Goal: Task Accomplishment & Management: Manage account settings

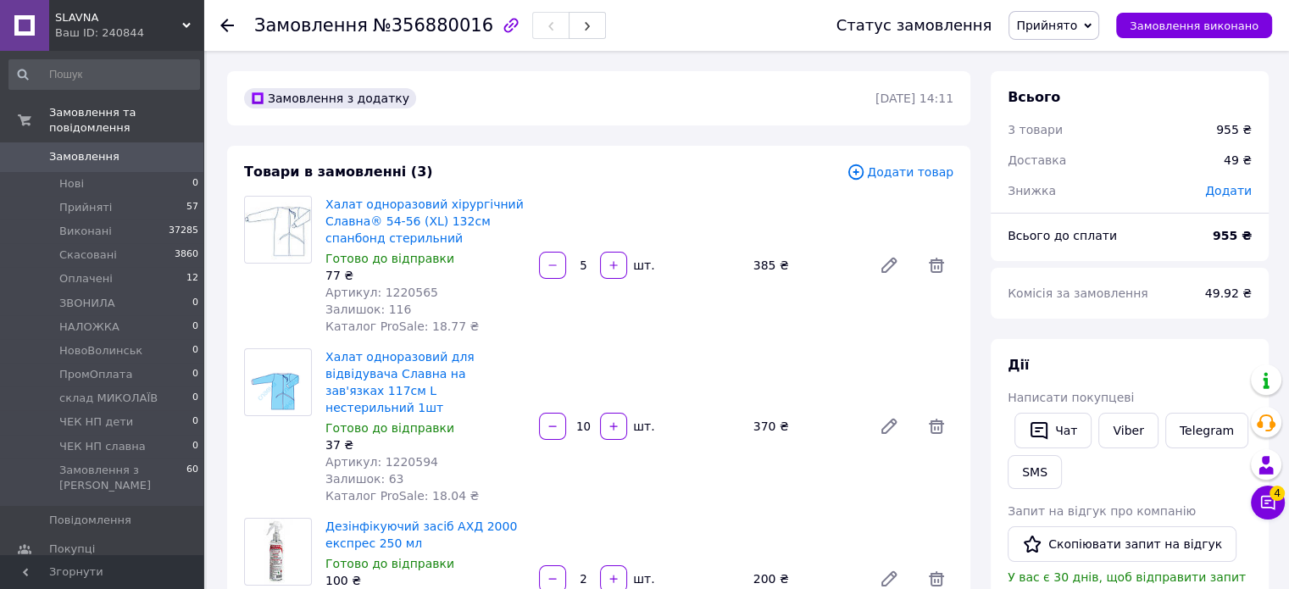
click at [925, 174] on span "Додати товар" at bounding box center [900, 172] width 107 height 19
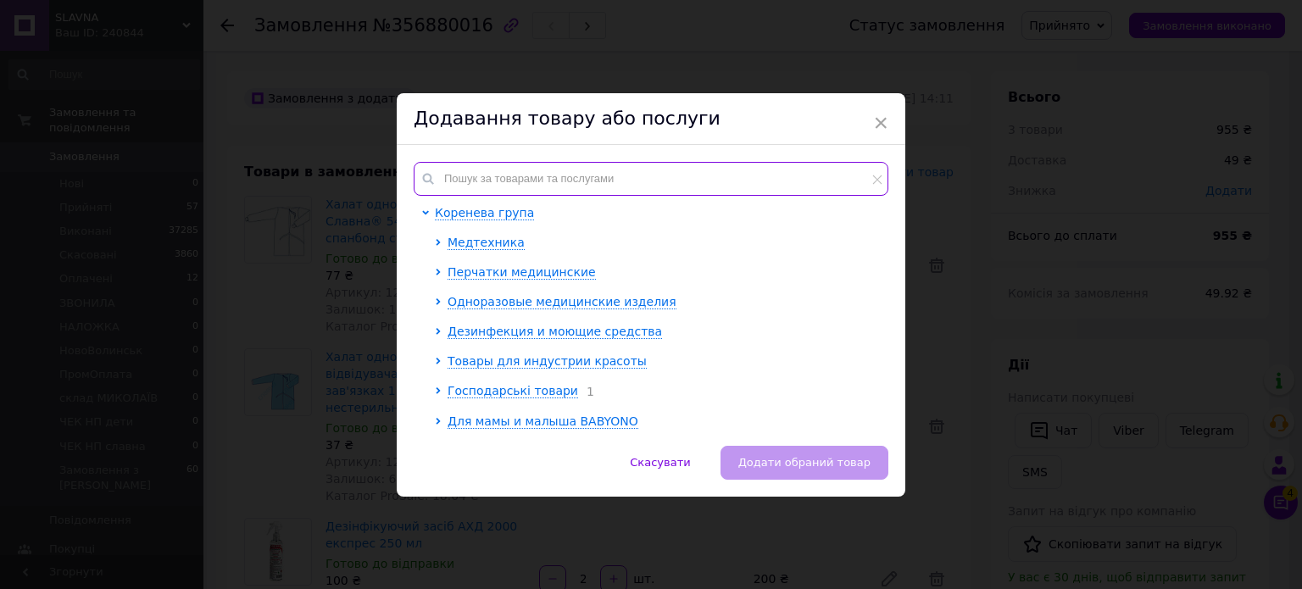
click at [542, 179] on input "text" at bounding box center [651, 179] width 475 height 34
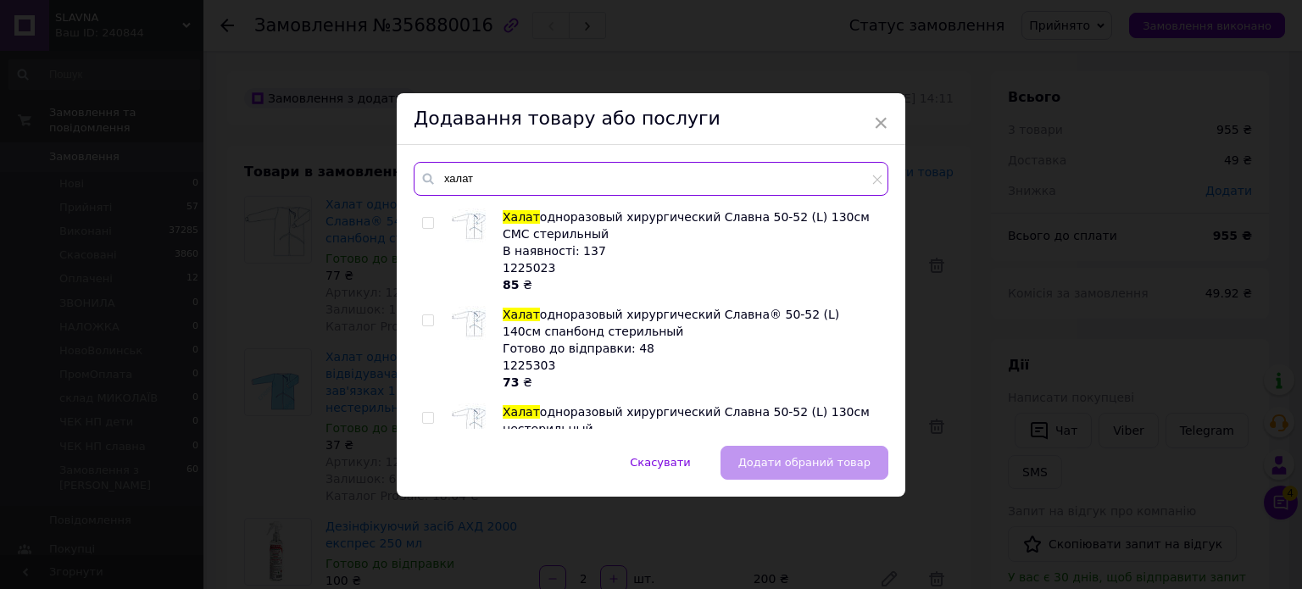
scroll to position [763, 0]
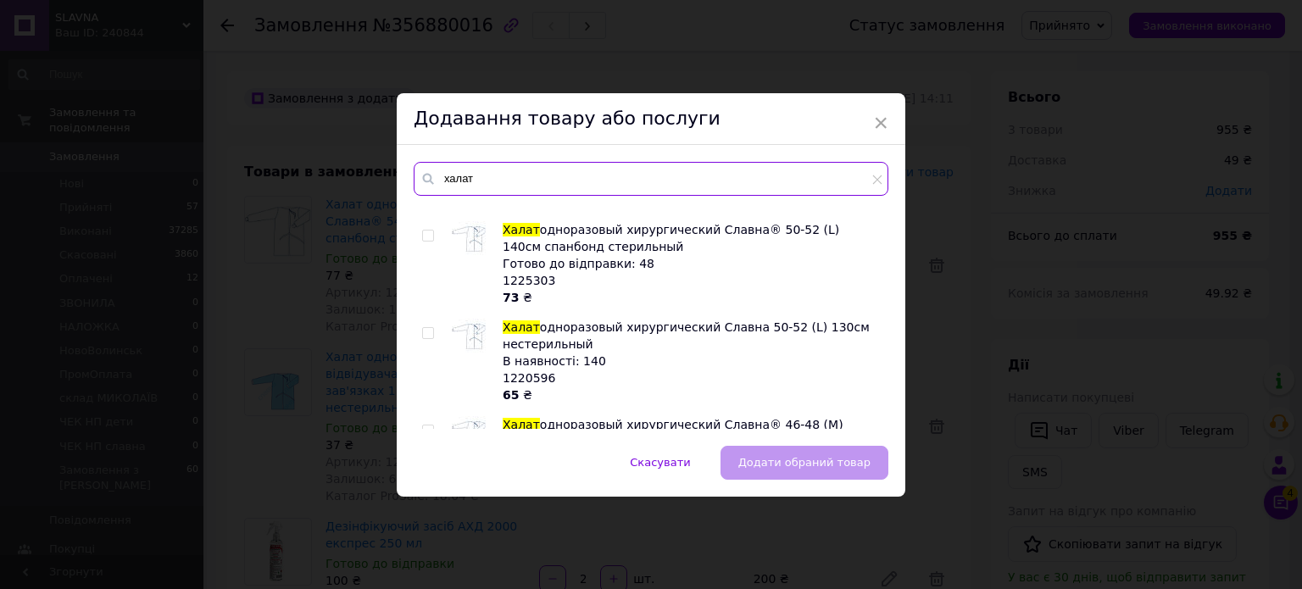
type input "халат"
click at [431, 336] on span at bounding box center [428, 333] width 12 height 12
click at [431, 336] on input "checkbox" at bounding box center [427, 333] width 11 height 11
checkbox input "true"
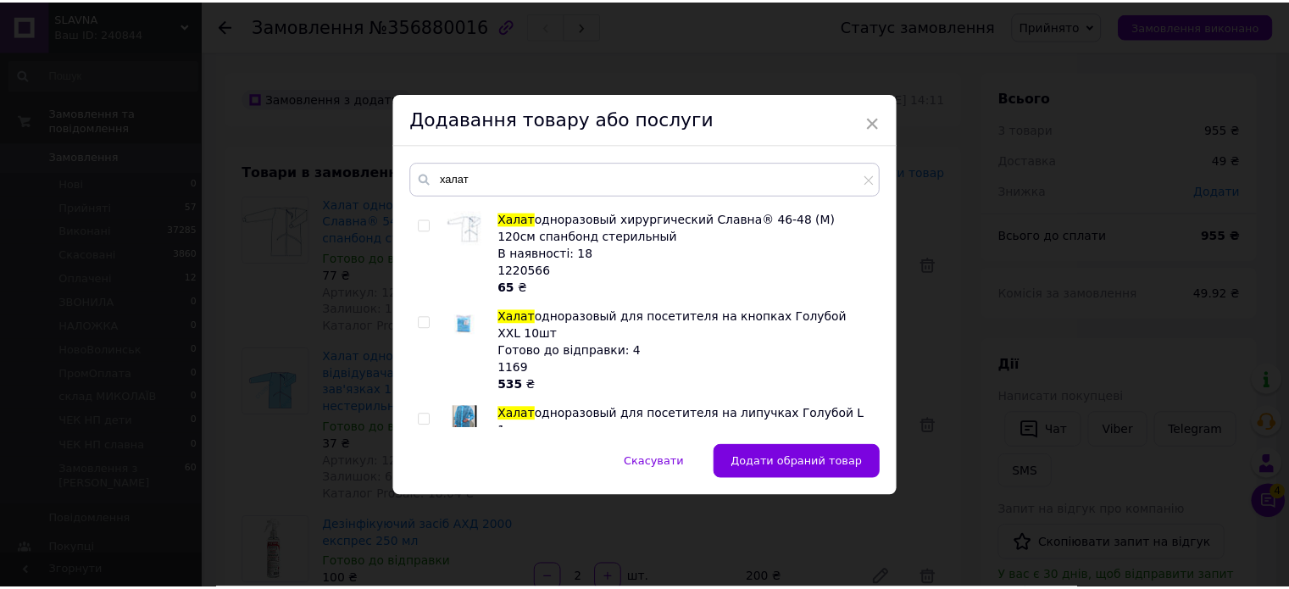
scroll to position [864, 0]
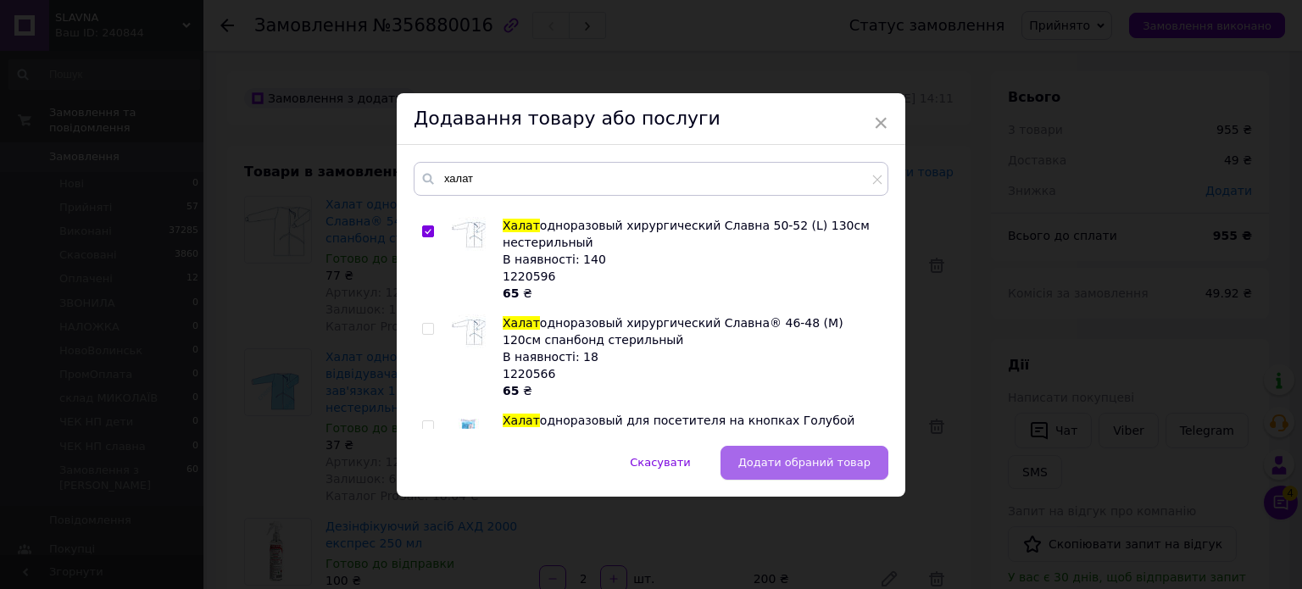
click at [793, 462] on span "Додати обраний товар" at bounding box center [804, 462] width 132 height 13
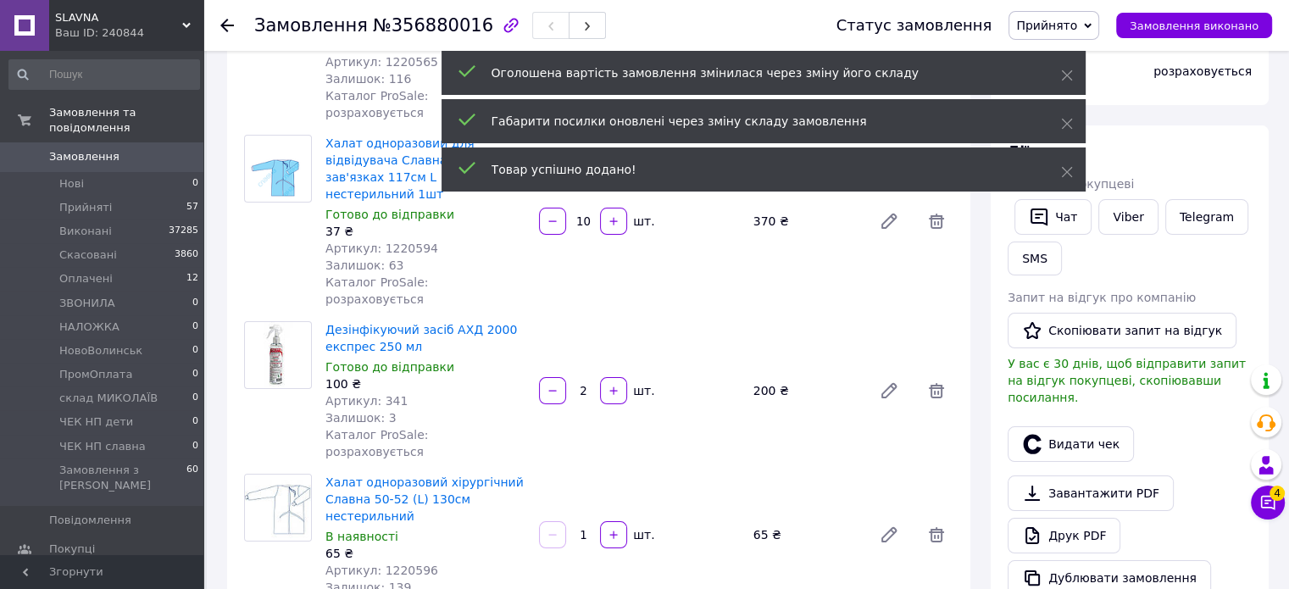
scroll to position [508, 0]
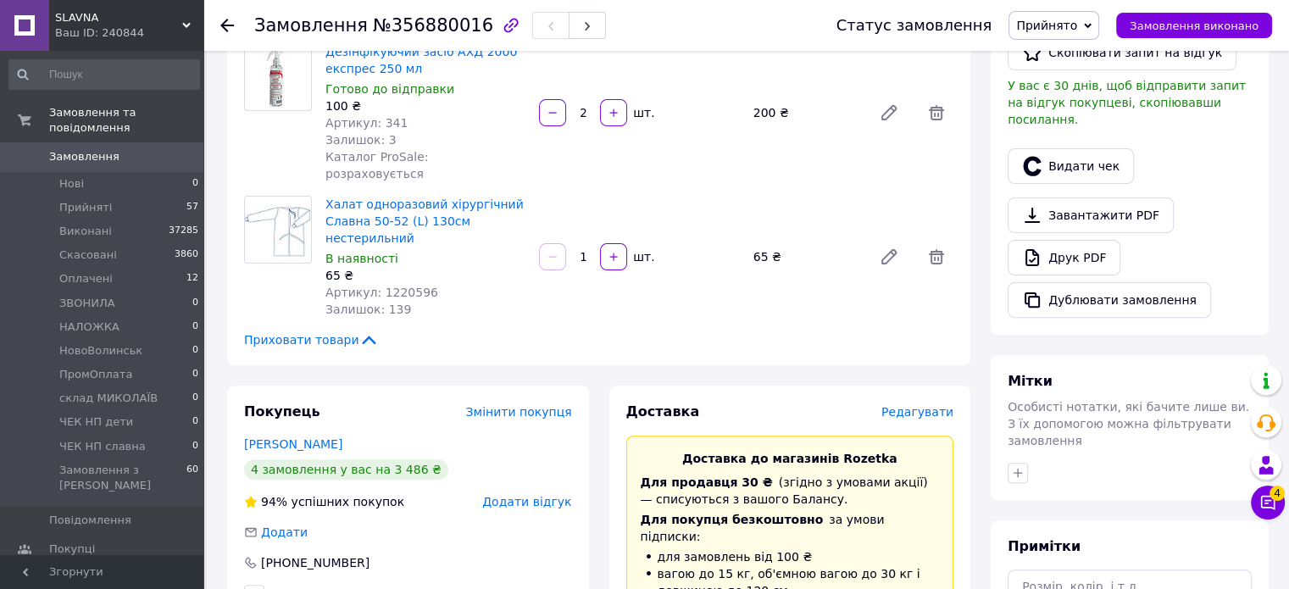
click at [592, 251] on input "1" at bounding box center [583, 257] width 27 height 13
type input "10"
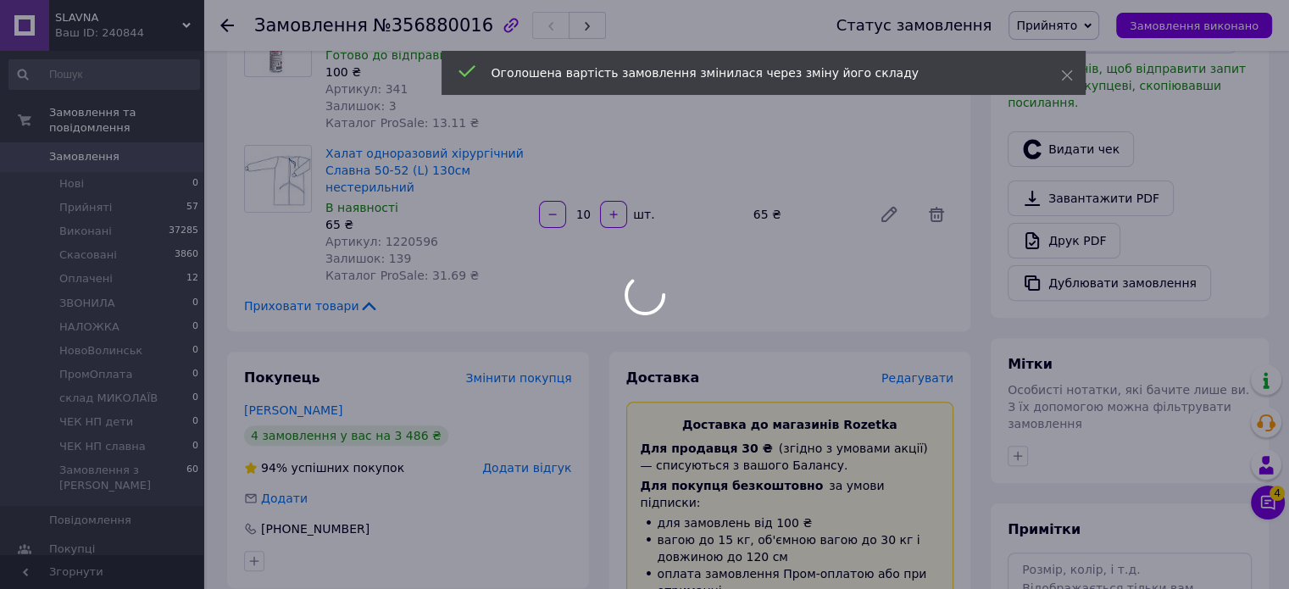
type input "10"
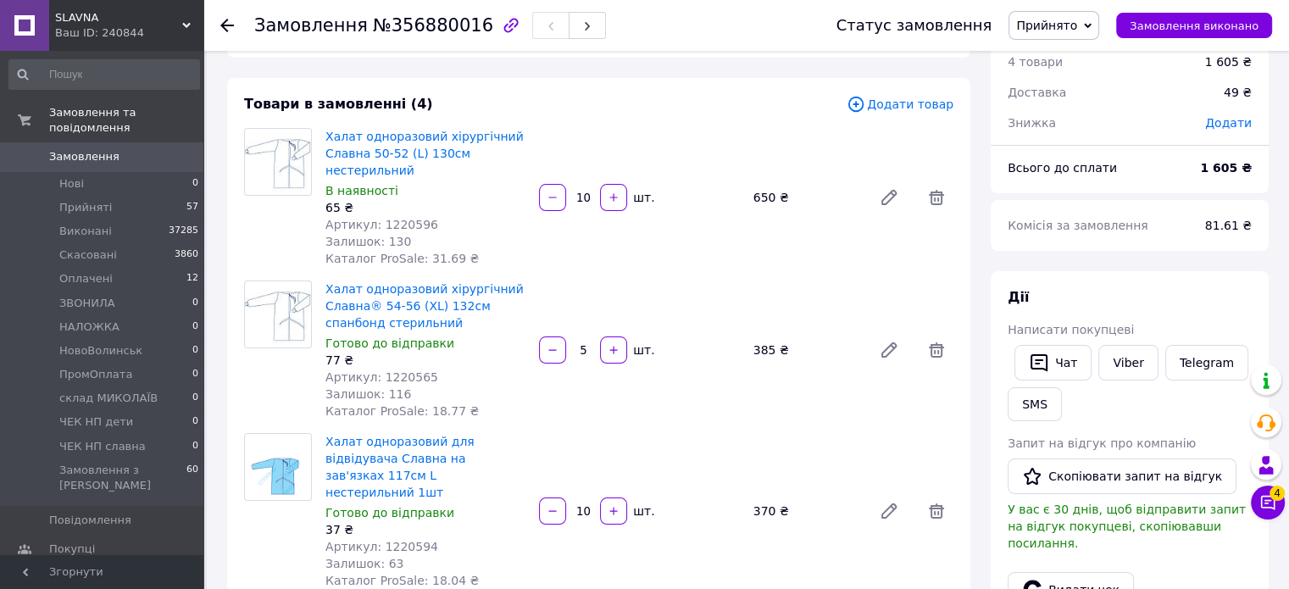
scroll to position [153, 0]
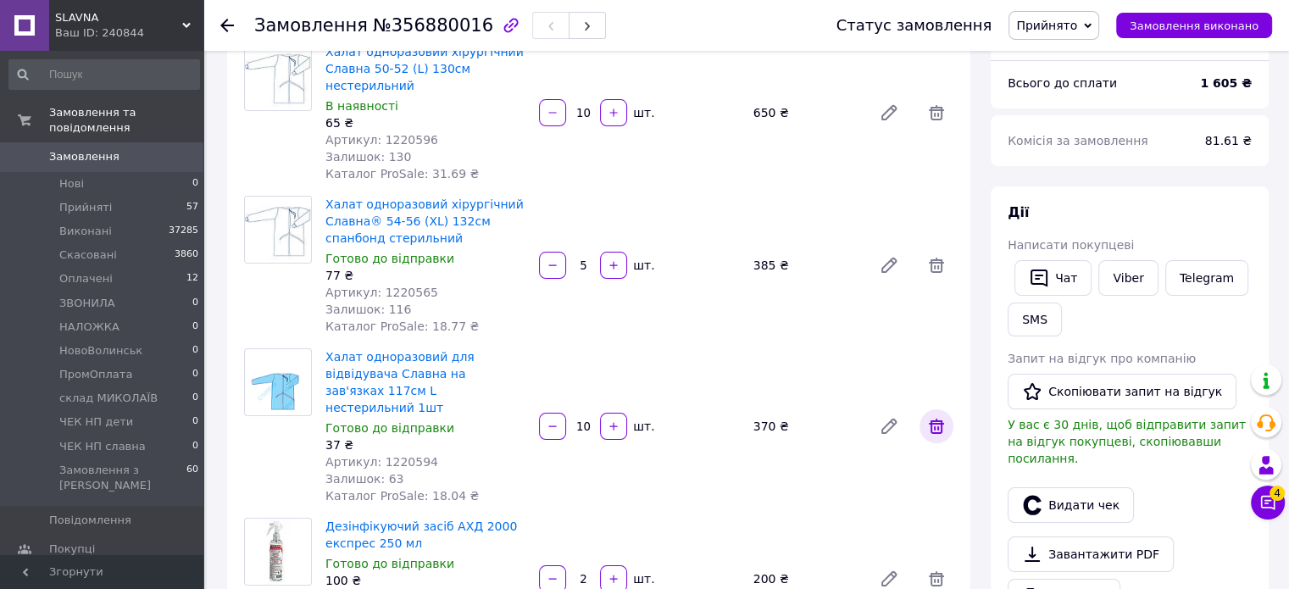
click at [935, 420] on icon at bounding box center [936, 426] width 15 height 15
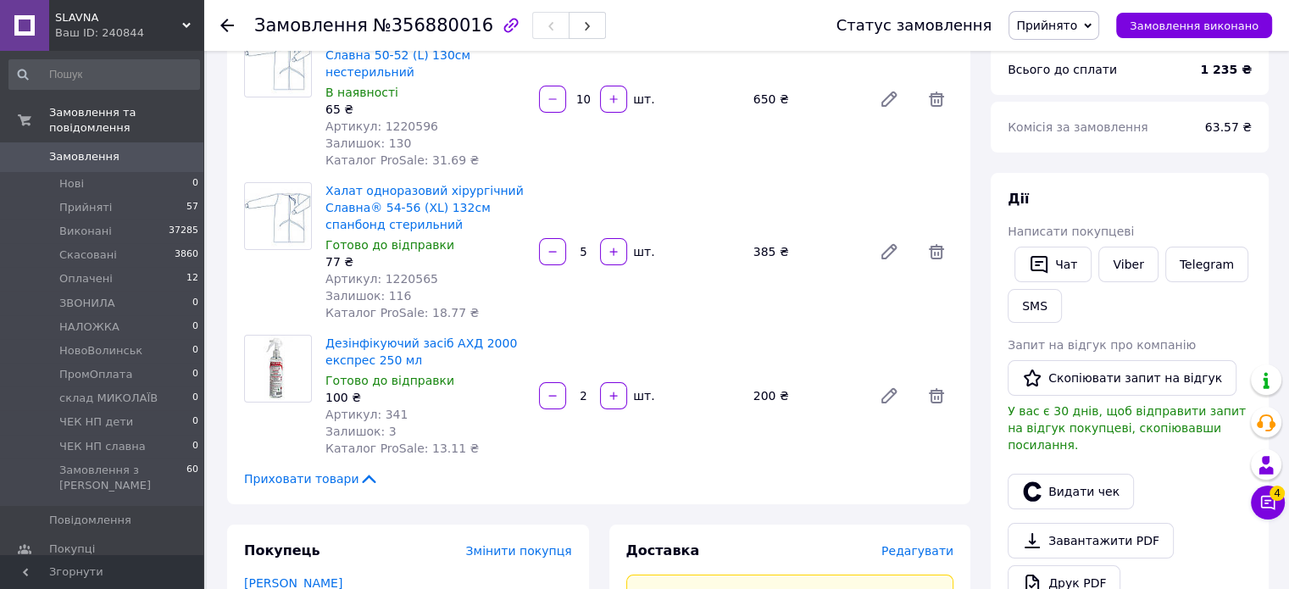
scroll to position [339, 0]
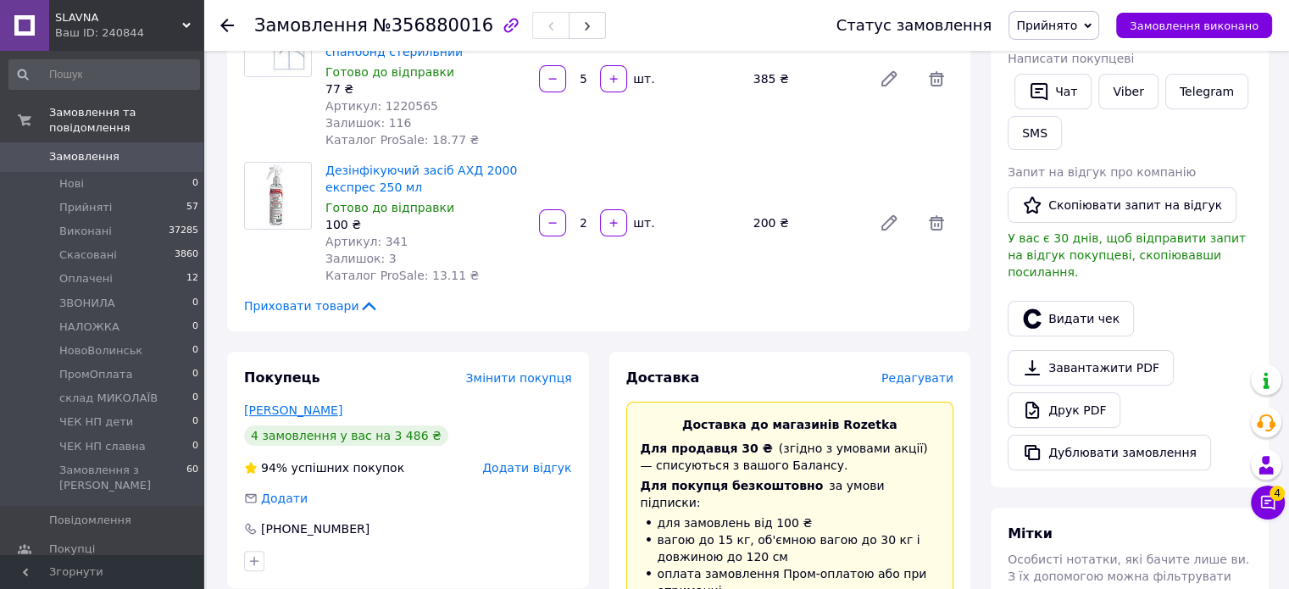
click at [310, 409] on link "[PERSON_NAME]" at bounding box center [293, 410] width 98 height 14
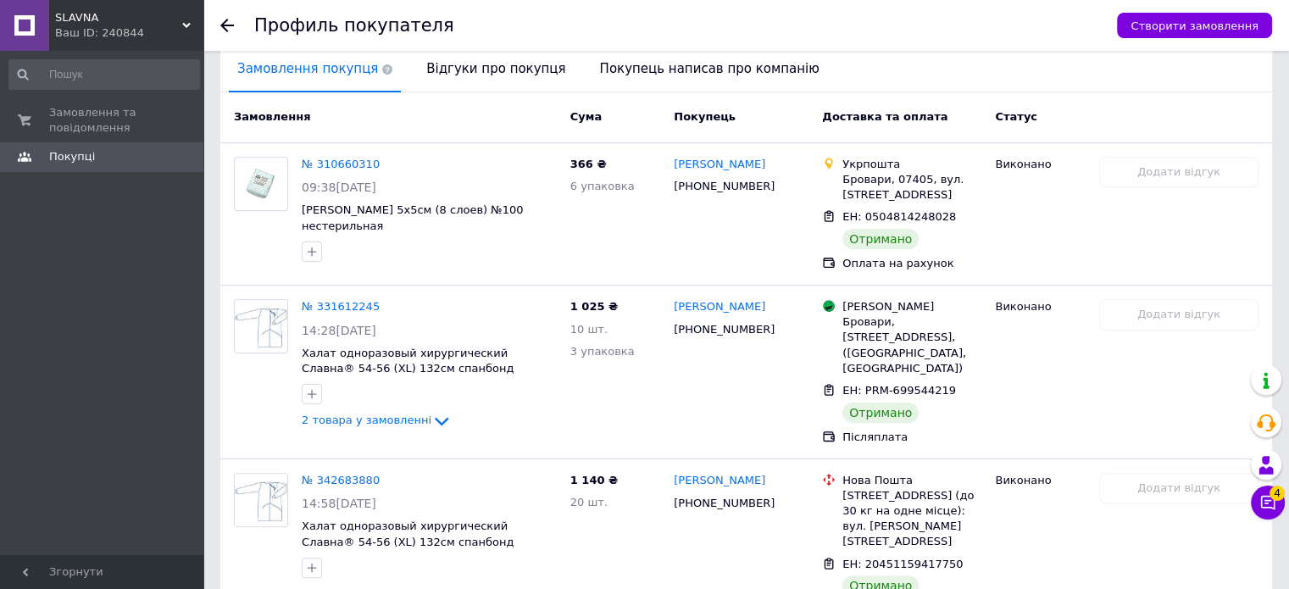
scroll to position [593, 0]
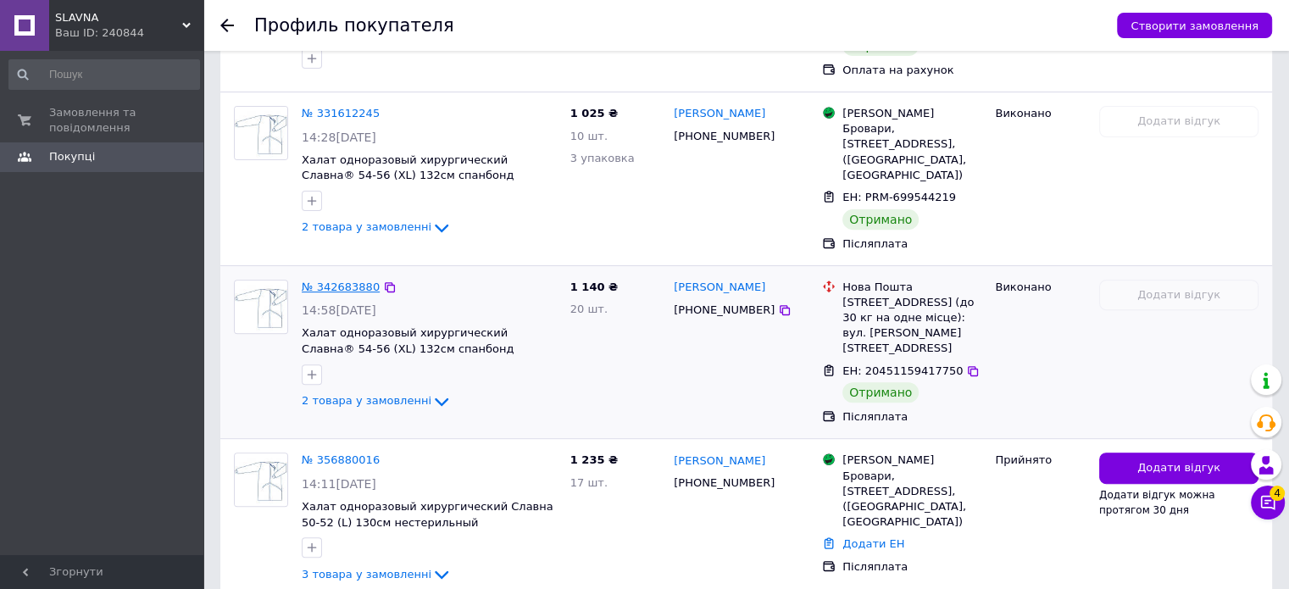
click at [336, 281] on link "№ 342683880" at bounding box center [341, 287] width 78 height 13
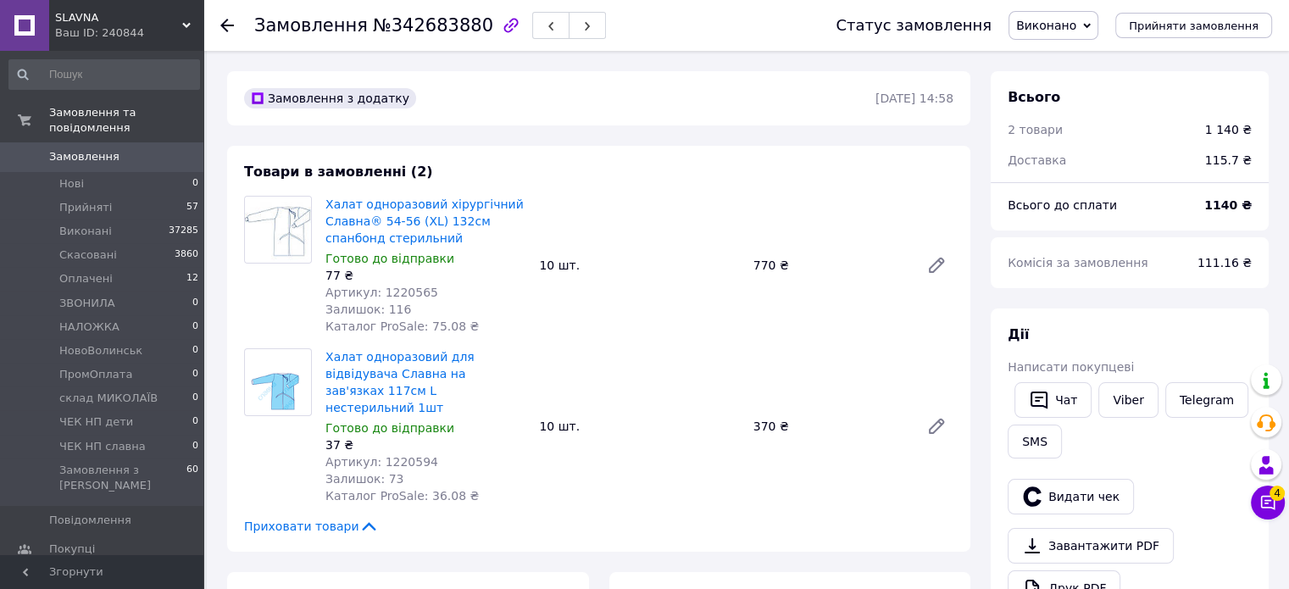
click at [225, 27] on use at bounding box center [227, 26] width 14 height 14
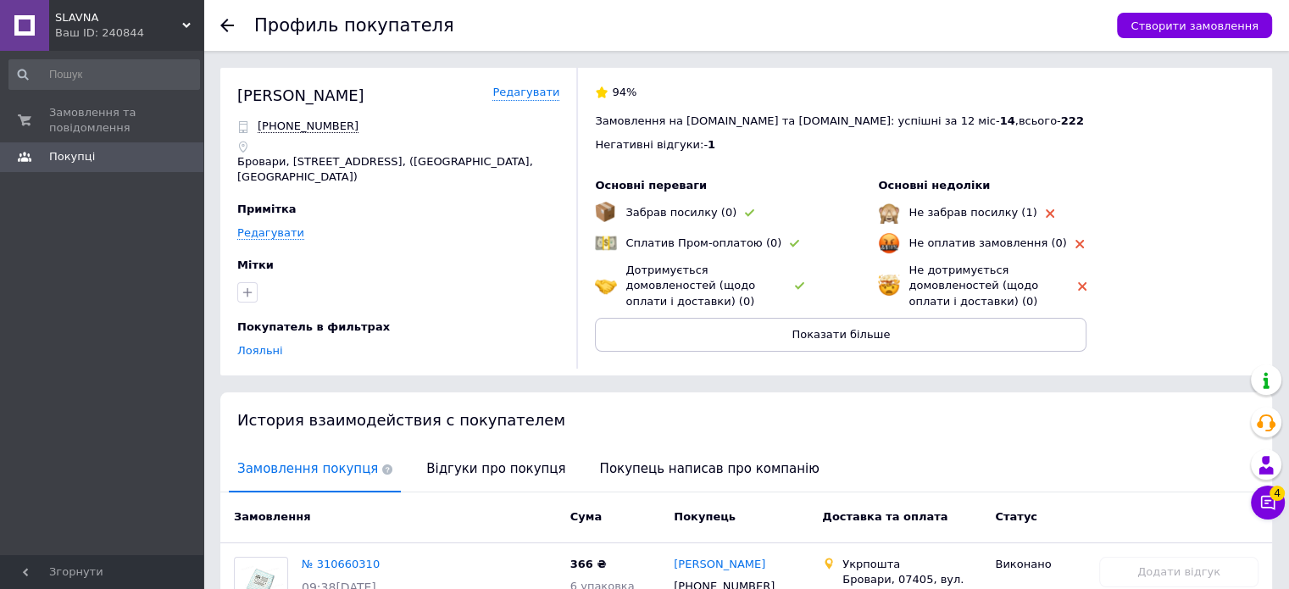
click at [225, 23] on icon at bounding box center [227, 26] width 14 height 14
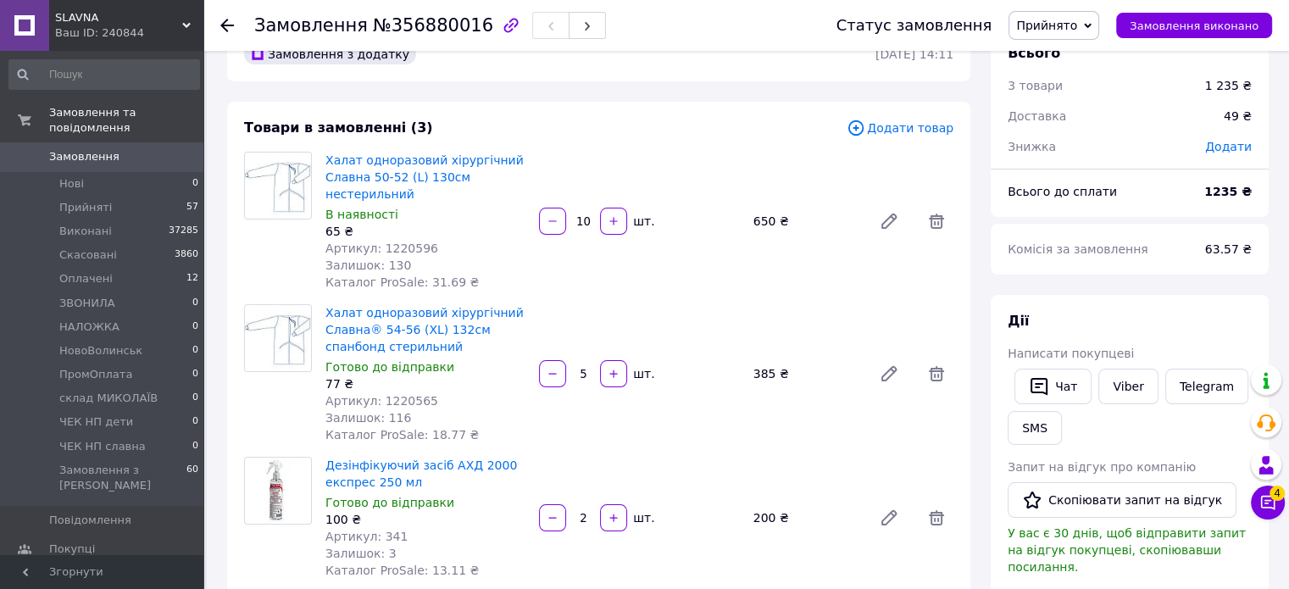
scroll to position [16, 0]
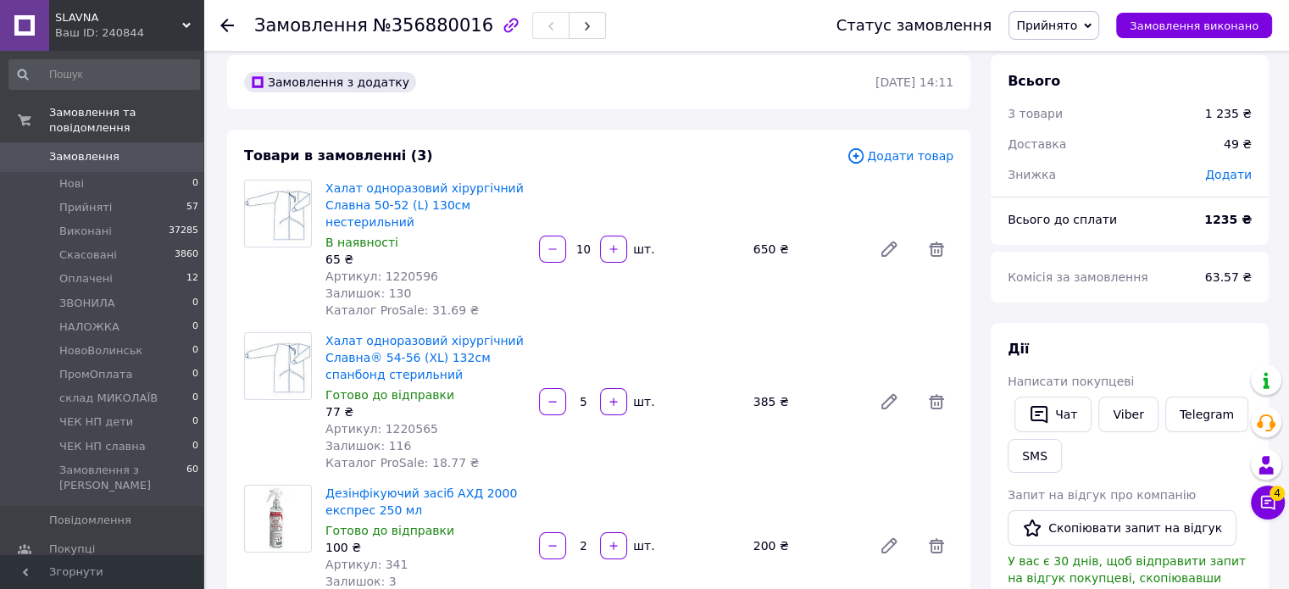
click at [219, 24] on div "Замовлення №356880016 Статус замовлення Прийнято Виконано Скасовано Оплачено ЗВ…" at bounding box center [746, 25] width 1086 height 51
click at [224, 24] on use at bounding box center [227, 26] width 14 height 14
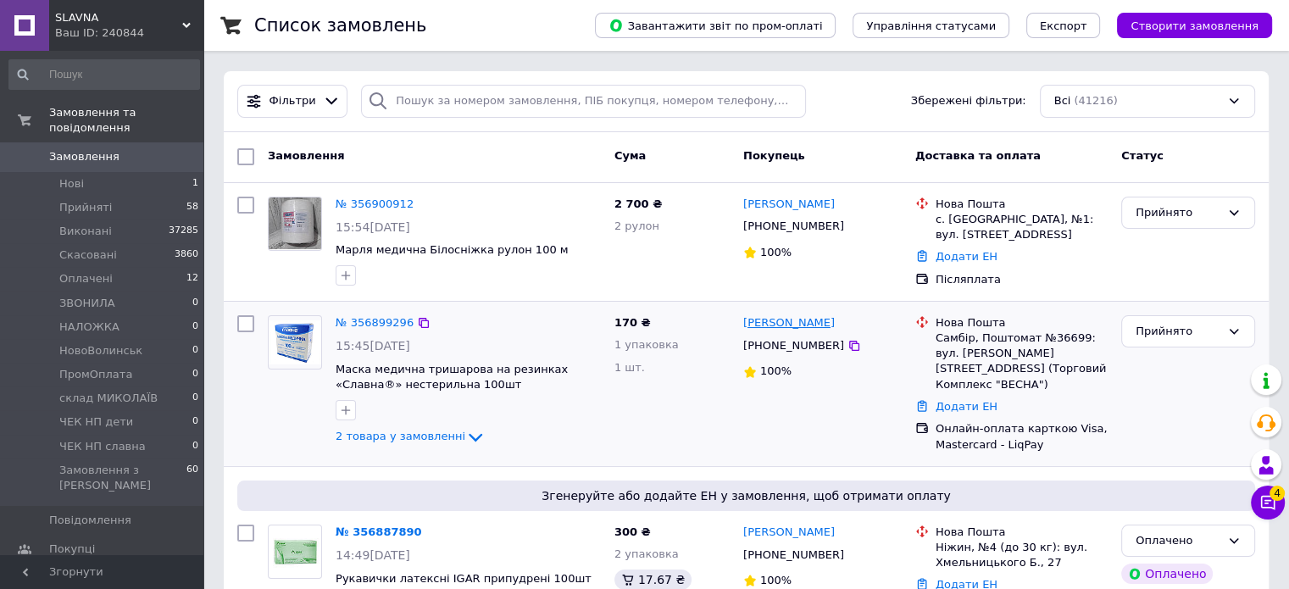
click at [789, 328] on link "[PERSON_NAME]" at bounding box center [789, 323] width 92 height 16
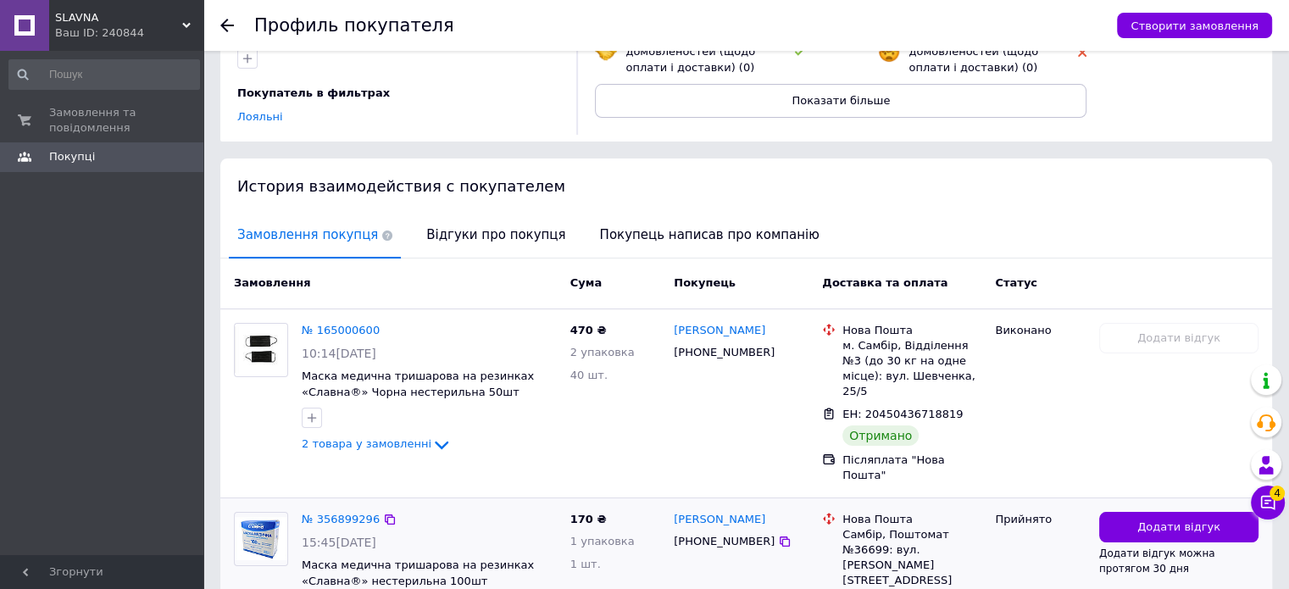
scroll to position [191, 0]
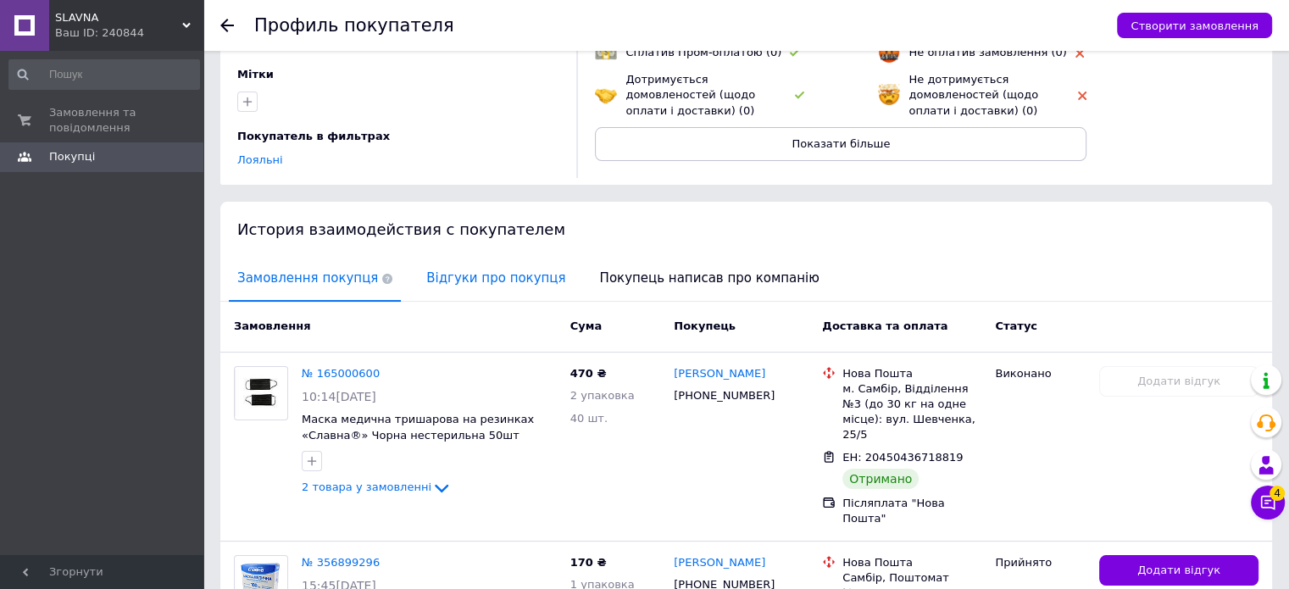
click at [486, 274] on span "Відгуки про покупця" at bounding box center [496, 278] width 156 height 43
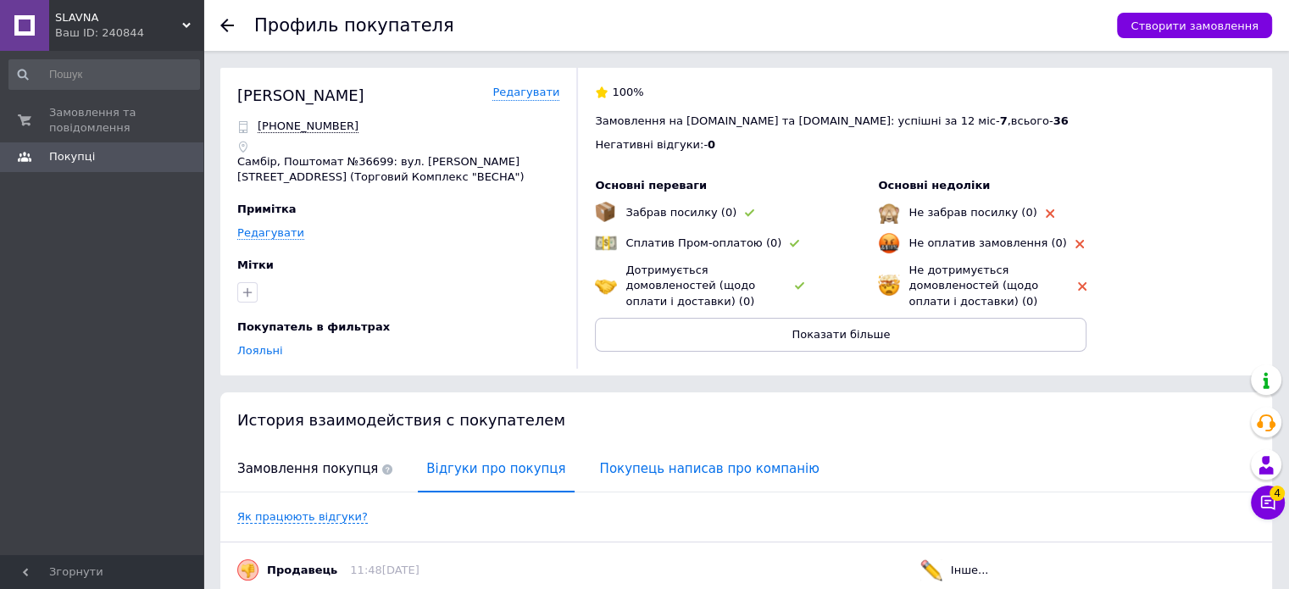
scroll to position [0, 0]
click at [224, 19] on icon at bounding box center [227, 26] width 14 height 14
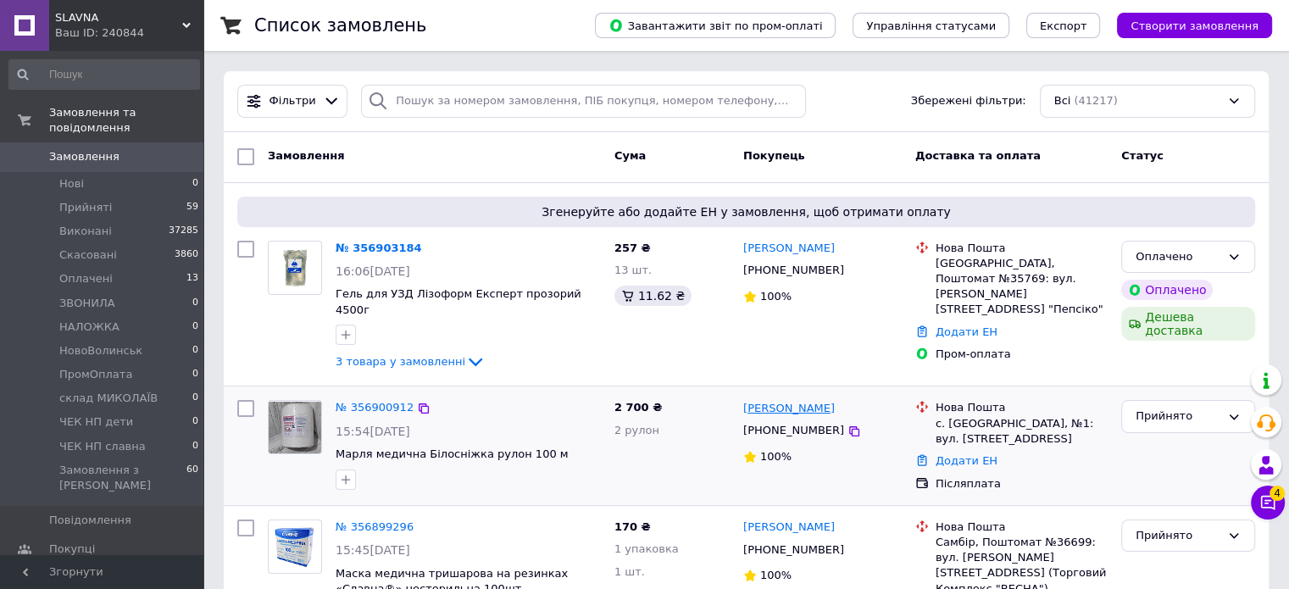
click at [783, 401] on link "[PERSON_NAME]" at bounding box center [789, 409] width 92 height 16
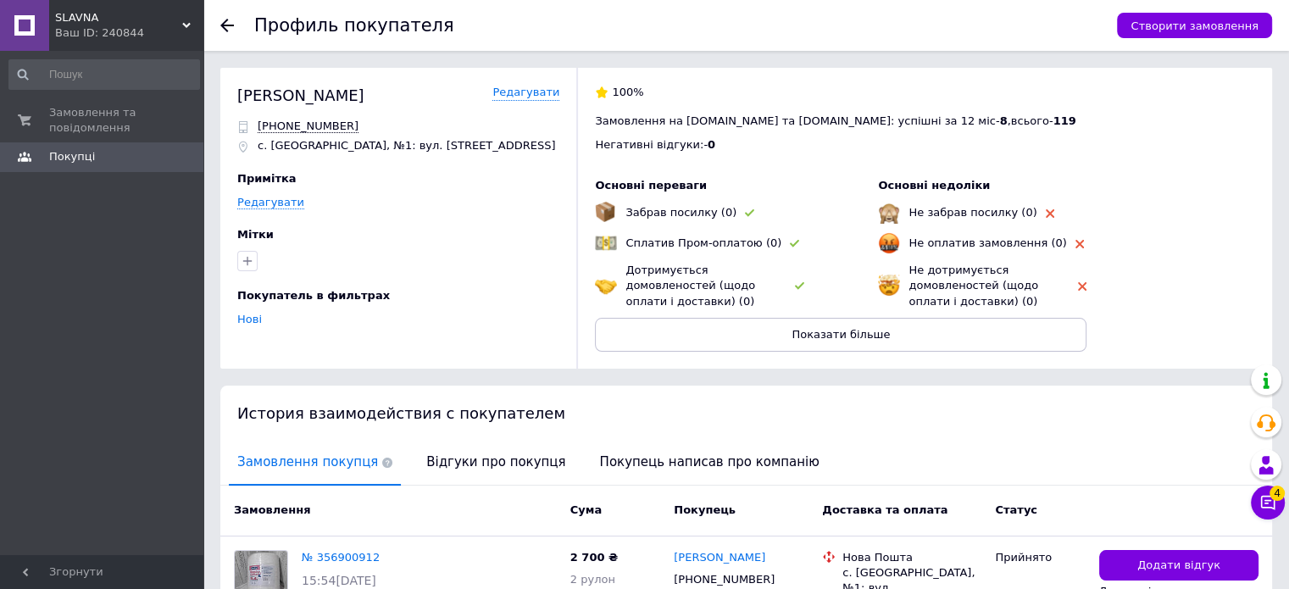
scroll to position [132, 0]
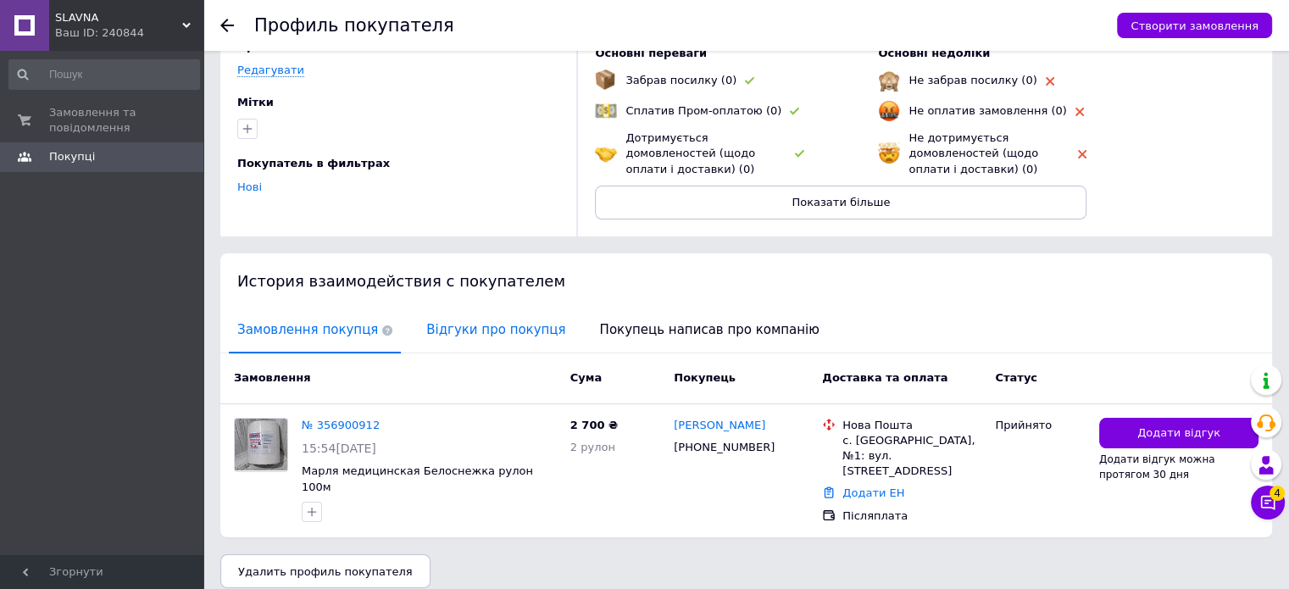
click at [491, 325] on span "Відгуки про покупця" at bounding box center [496, 329] width 156 height 43
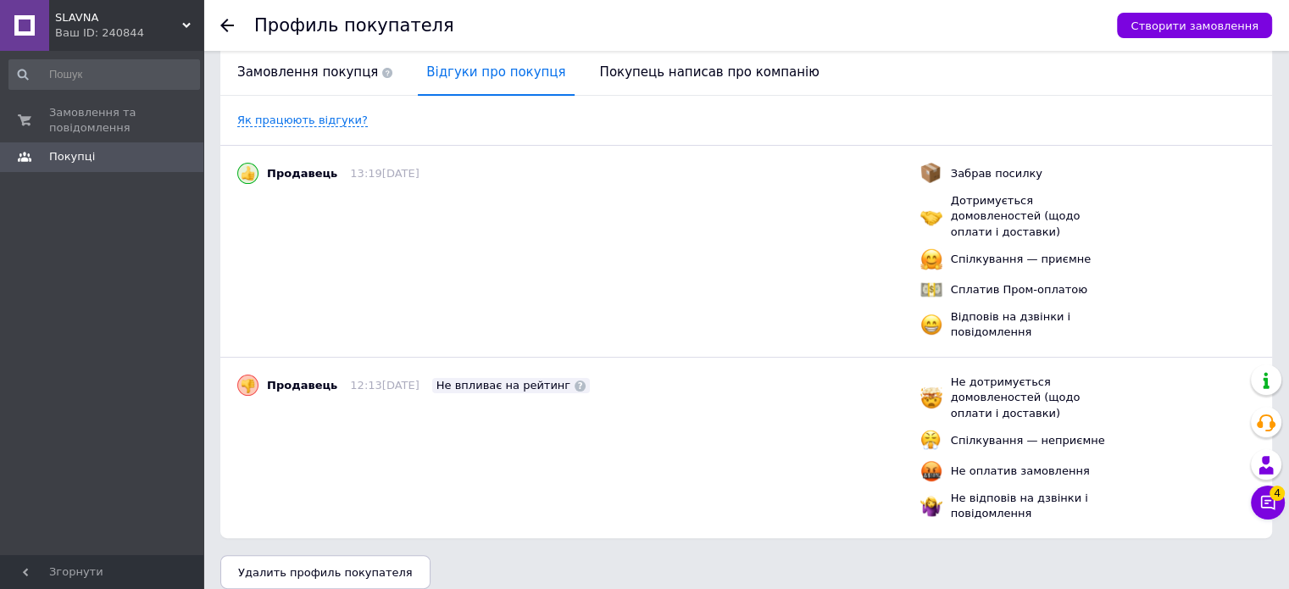
scroll to position [0, 0]
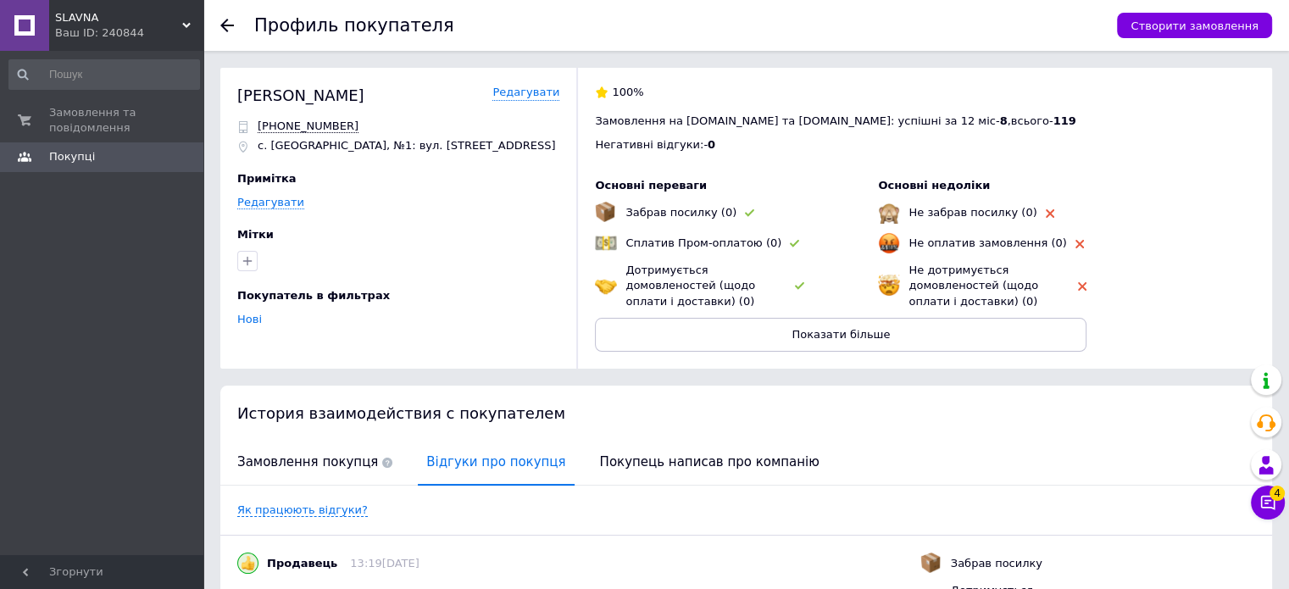
click at [221, 23] on icon at bounding box center [227, 26] width 14 height 14
